Goal: Answer question/provide support: Share knowledge or assist other users

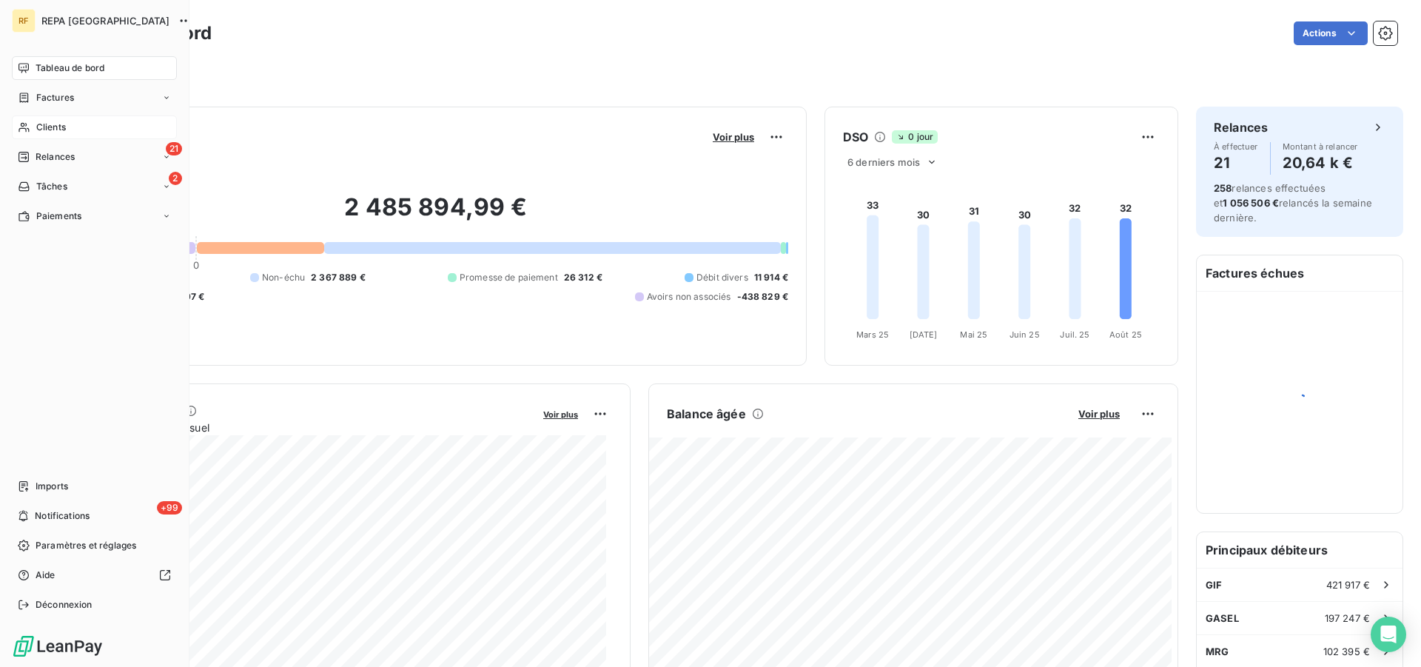
click at [58, 133] on span "Clients" at bounding box center [51, 127] width 30 height 13
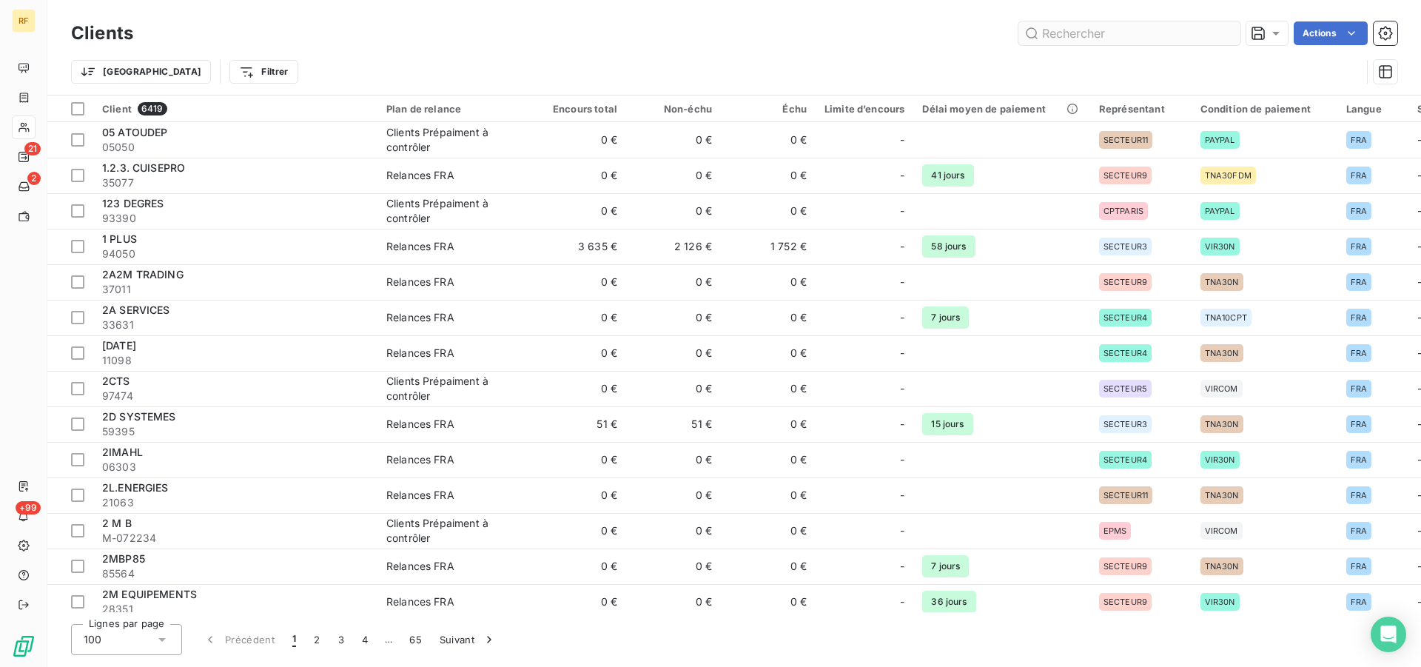
click at [1158, 33] on input "text" at bounding box center [1130, 33] width 222 height 24
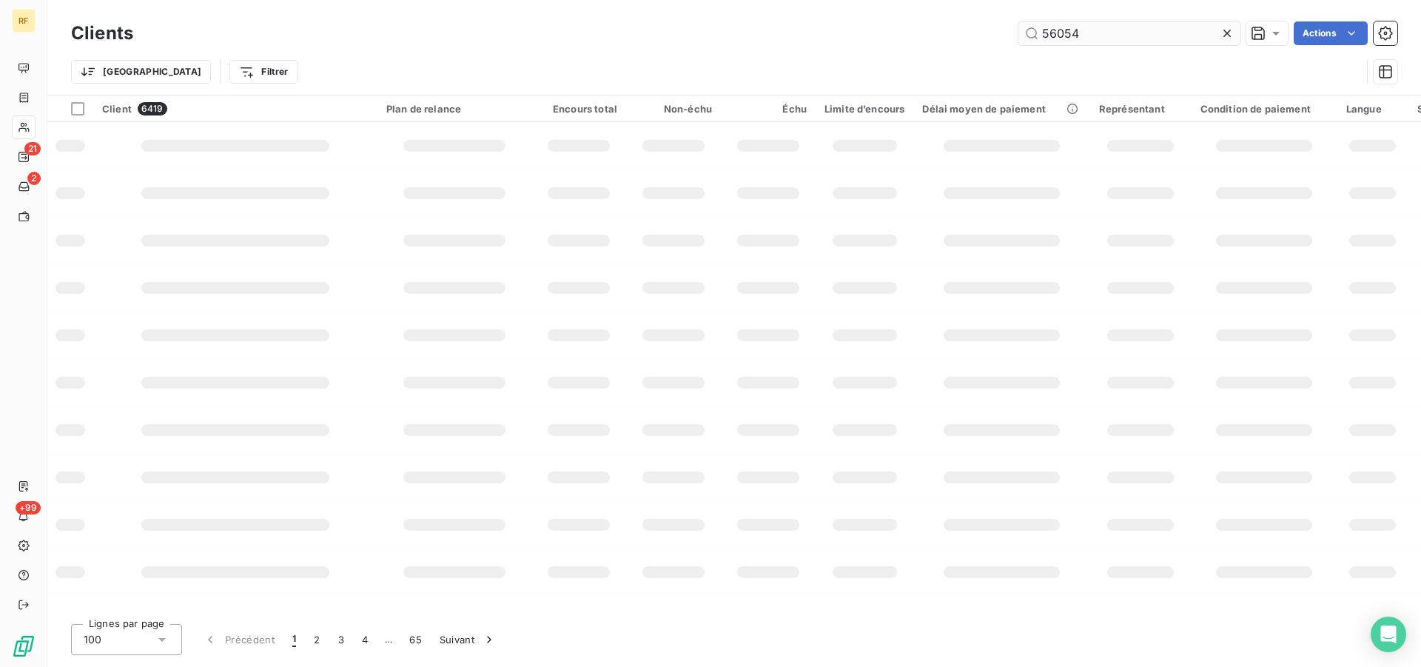
type input "56054"
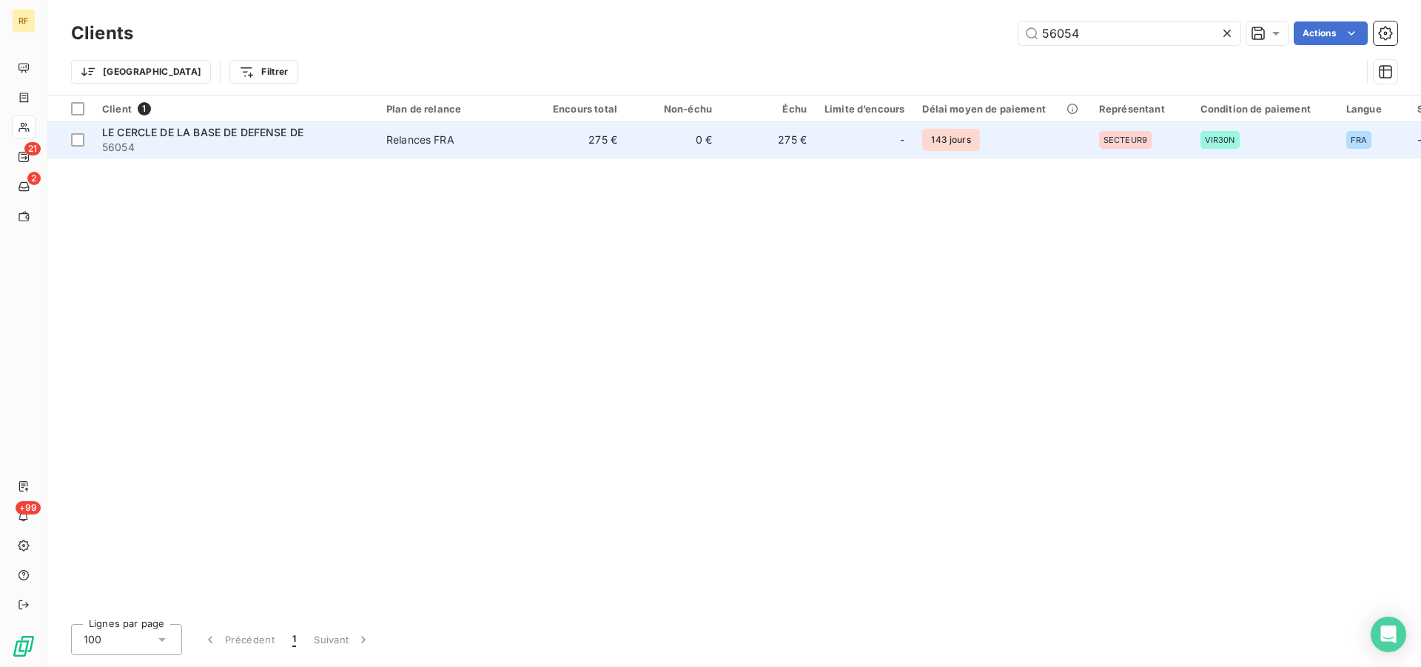
click at [397, 137] on div "Relances FRA" at bounding box center [420, 140] width 68 height 15
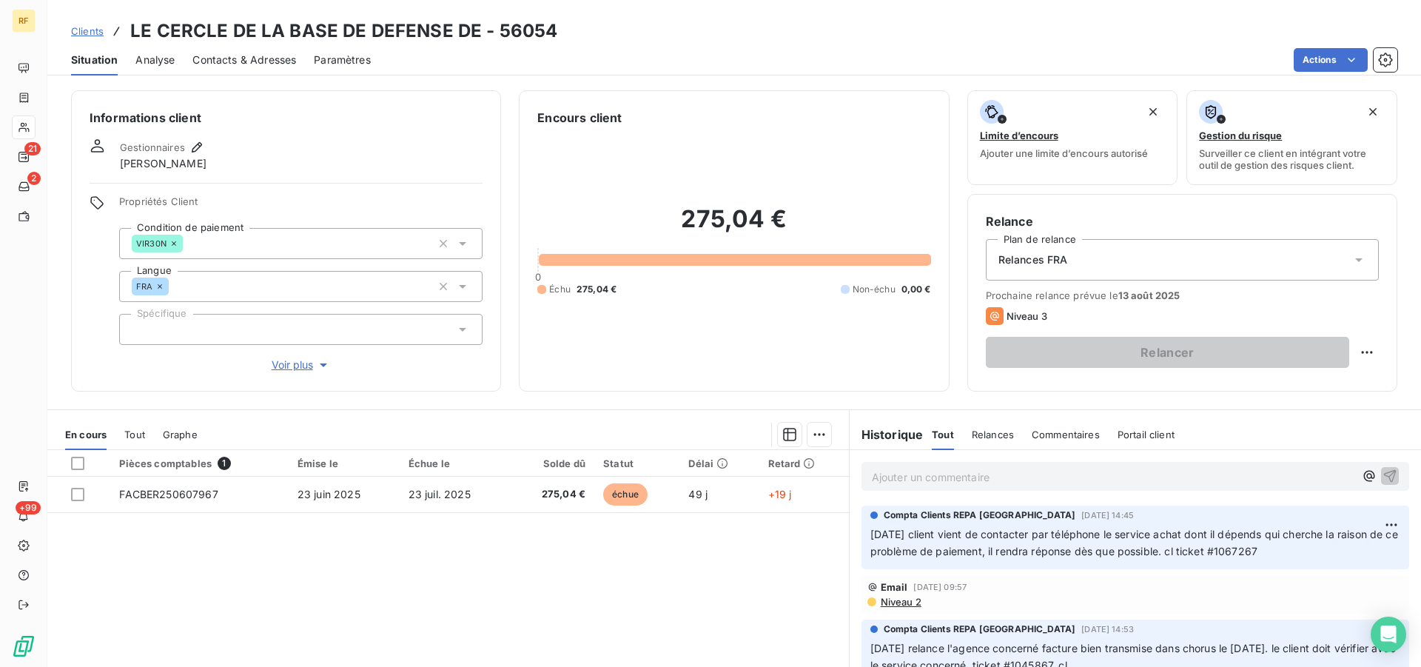
click at [984, 477] on p "Ajouter un commentaire ﻿" at bounding box center [1113, 477] width 483 height 19
click at [922, 475] on span "11/08/25 r&ponse du client suite à nos relances :" at bounding box center [987, 475] width 231 height 13
click at [1163, 480] on p "11/08/25 réponse du client suite à nos relances :" at bounding box center [1113, 476] width 483 height 17
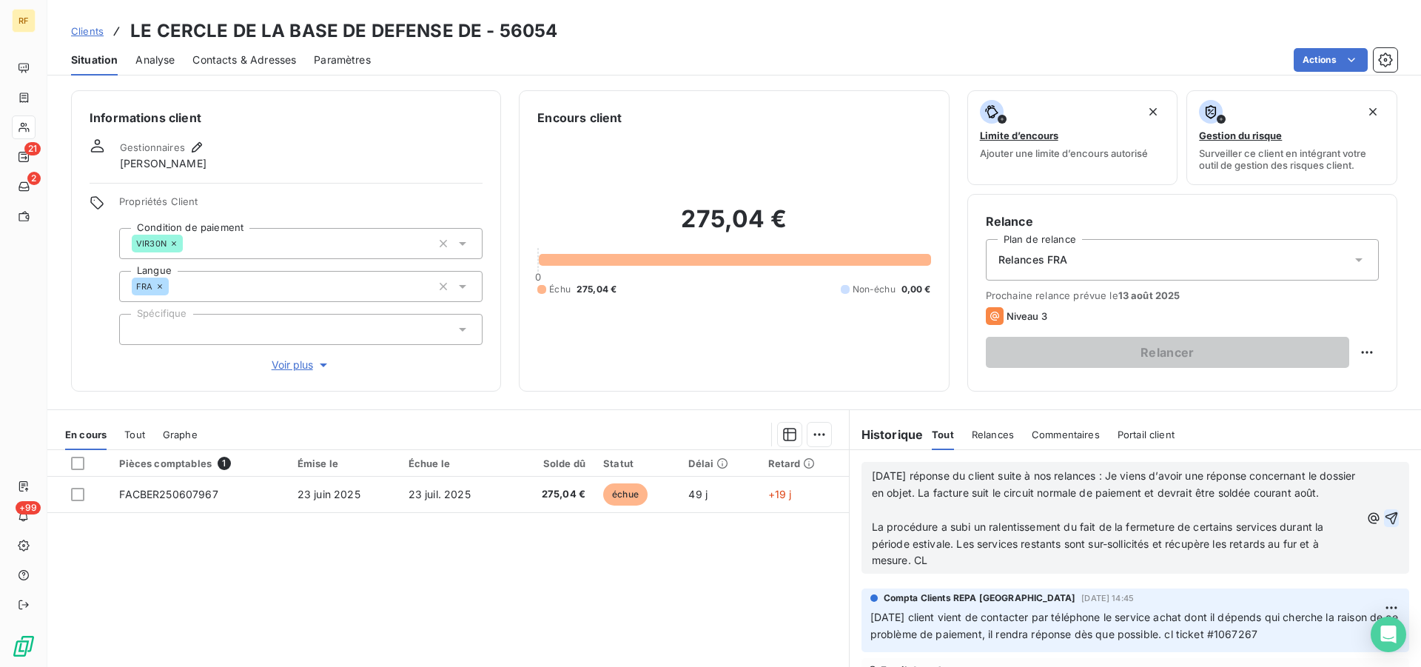
click at [1384, 525] on icon "button" at bounding box center [1391, 518] width 15 height 15
